Goal: Task Accomplishment & Management: Use online tool/utility

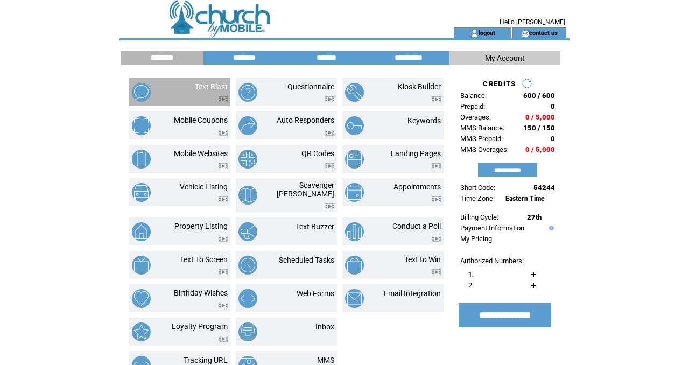
click at [207, 83] on link "Text Blast" at bounding box center [211, 86] width 33 height 9
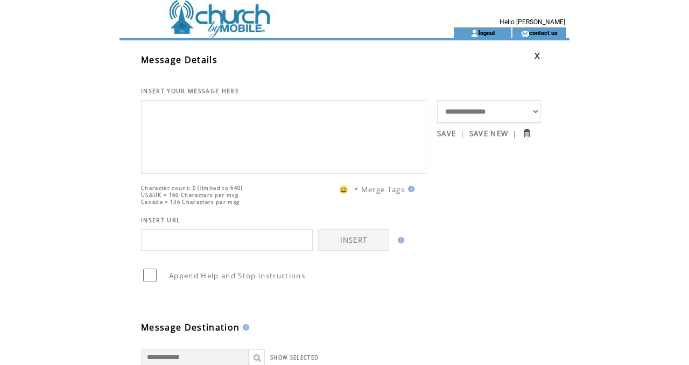
click at [195, 126] on textarea at bounding box center [284, 135] width 274 height 65
type textarea "*"
